Goal: Register for event/course: Register for event/course

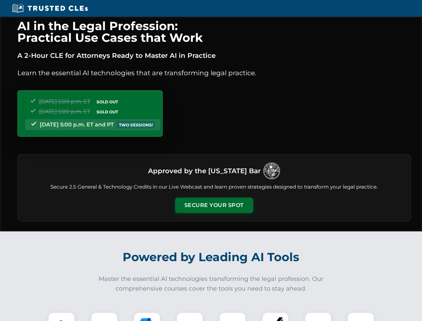
click at [214, 205] on button "Secure Your Spot" at bounding box center [214, 204] width 78 height 15
click at [61, 316] on img at bounding box center [61, 325] width 19 height 19
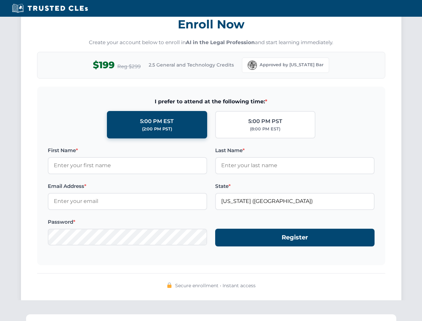
scroll to position [656, 0]
